Goal: Task Accomplishment & Management: Use online tool/utility

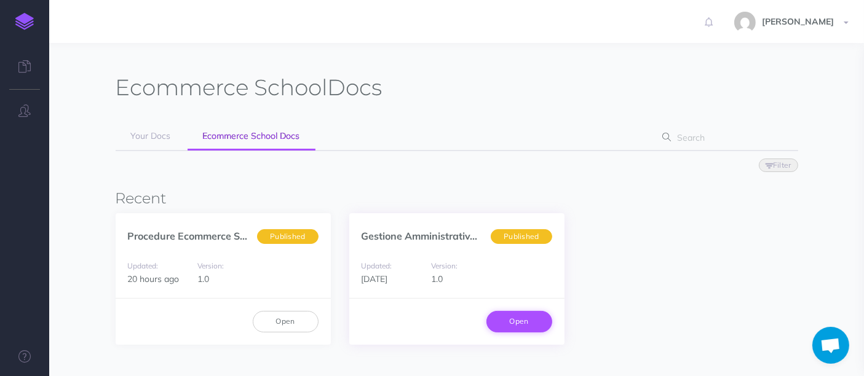
click at [533, 323] on link "Open" at bounding box center [519, 321] width 66 height 21
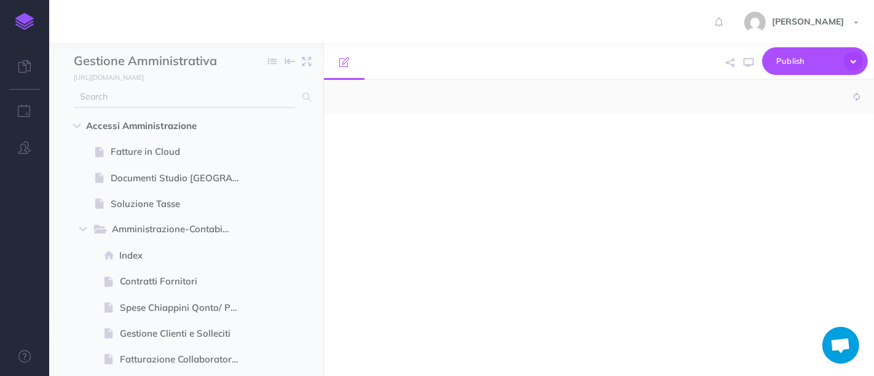
click at [191, 93] on input "text" at bounding box center [184, 97] width 221 height 22
type input "cassa"
select select "null"
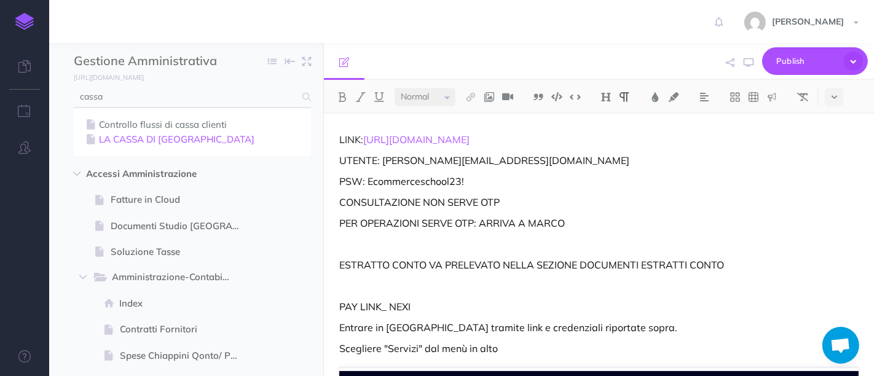
type input "cassa"
click at [175, 140] on link "LA CASSA DI [GEOGRAPHIC_DATA]" at bounding box center [192, 139] width 219 height 15
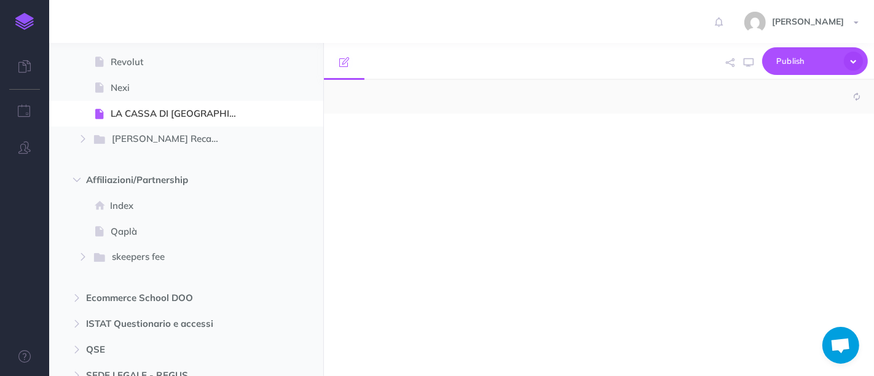
select select "null"
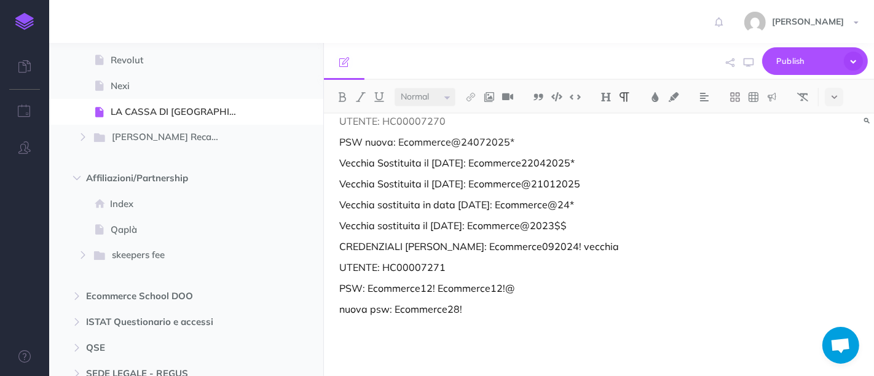
scroll to position [191, 0]
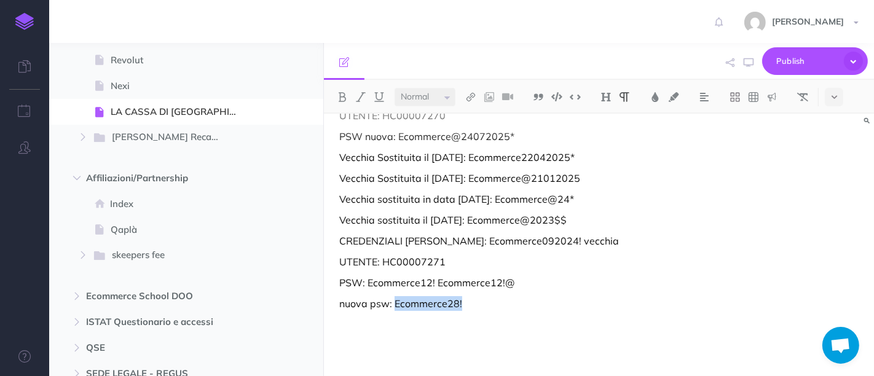
drag, startPoint x: 394, startPoint y: 301, endPoint x: 476, endPoint y: 302, distance: 81.8
click at [476, 302] on p "nuova psw: Ecommerce28!" at bounding box center [598, 303] width 519 height 15
copy p "Ecommerce28!"
click at [468, 298] on p "nuova psw: Ecommerce28!" at bounding box center [598, 303] width 519 height 15
drag, startPoint x: 433, startPoint y: 324, endPoint x: 508, endPoint y: 321, distance: 75.7
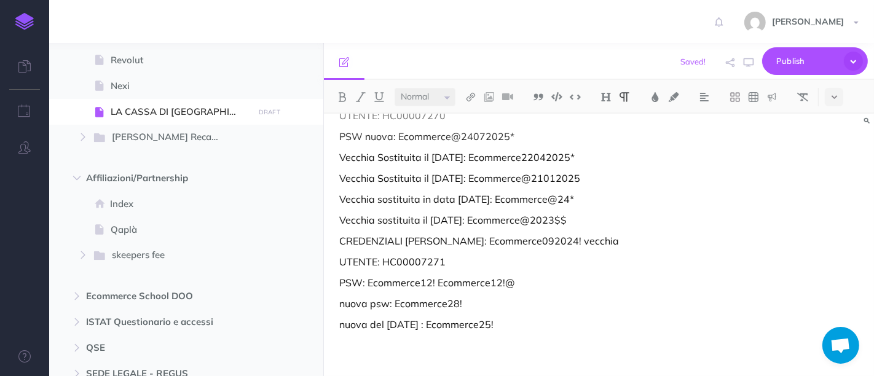
click at [508, 321] on p "nuova del [DATE] : Ecommerce25!" at bounding box center [598, 324] width 519 height 15
copy p "Ecommerce25!"
click at [569, 324] on p "nuova del [DATE] : Ecommerce25!" at bounding box center [598, 324] width 519 height 15
drag, startPoint x: 481, startPoint y: 302, endPoint x: 335, endPoint y: 304, distance: 145.7
click at [335, 304] on div "MANUALE: [URL][DOMAIN_NAME] NUMERO VERDE: 800513328 MAIL ASSISTENZA: [EMAIL_ADD…" at bounding box center [599, 161] width 550 height 476
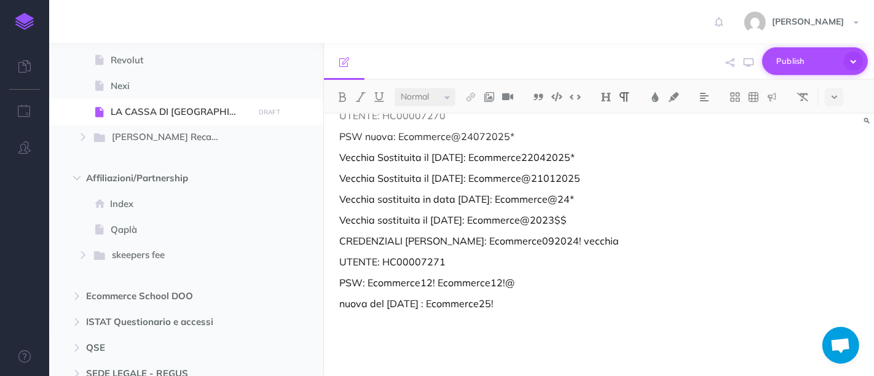
click at [781, 59] on span "Publish" at bounding box center [806, 61] width 61 height 19
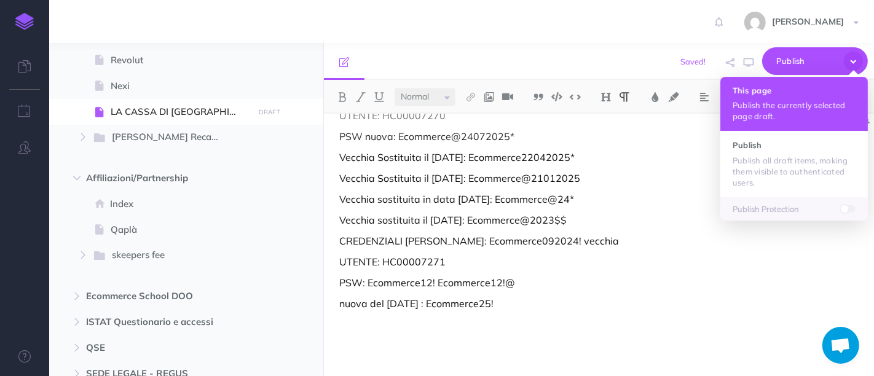
click at [773, 106] on p "Publish the currently selected page draft." at bounding box center [794, 111] width 123 height 22
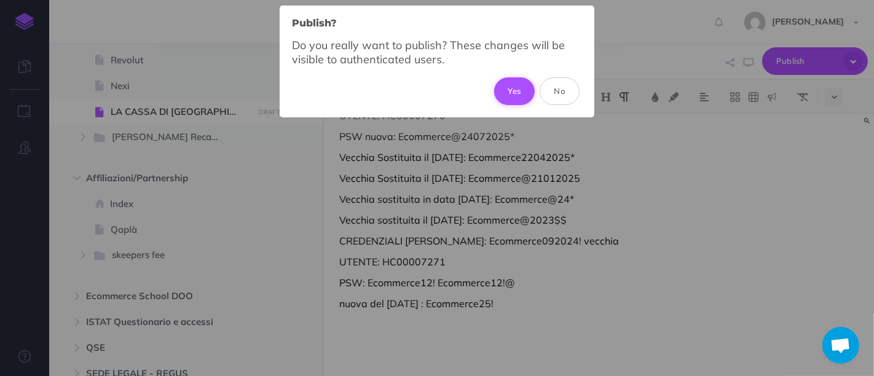
click at [514, 92] on button "Yes" at bounding box center [514, 90] width 41 height 27
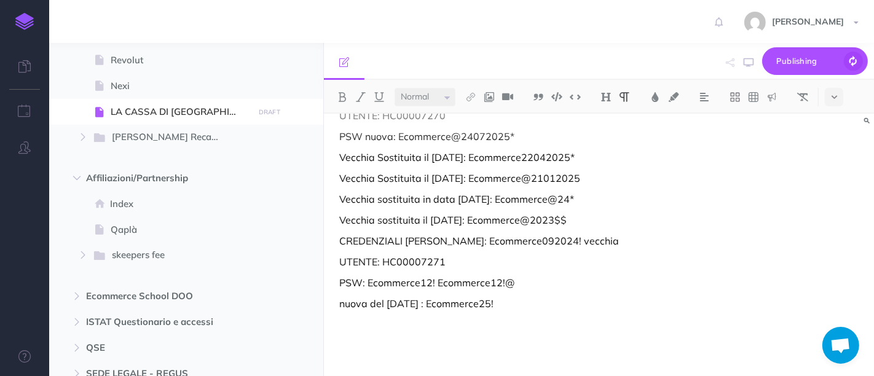
click at [656, 187] on div "MANUALE: [URL][DOMAIN_NAME] NUMERO VERDE: 800513328 MAIL ASSISTENZA: [EMAIL_ADD…" at bounding box center [599, 150] width 550 height 455
